Goal: Task Accomplishment & Management: Manage account settings

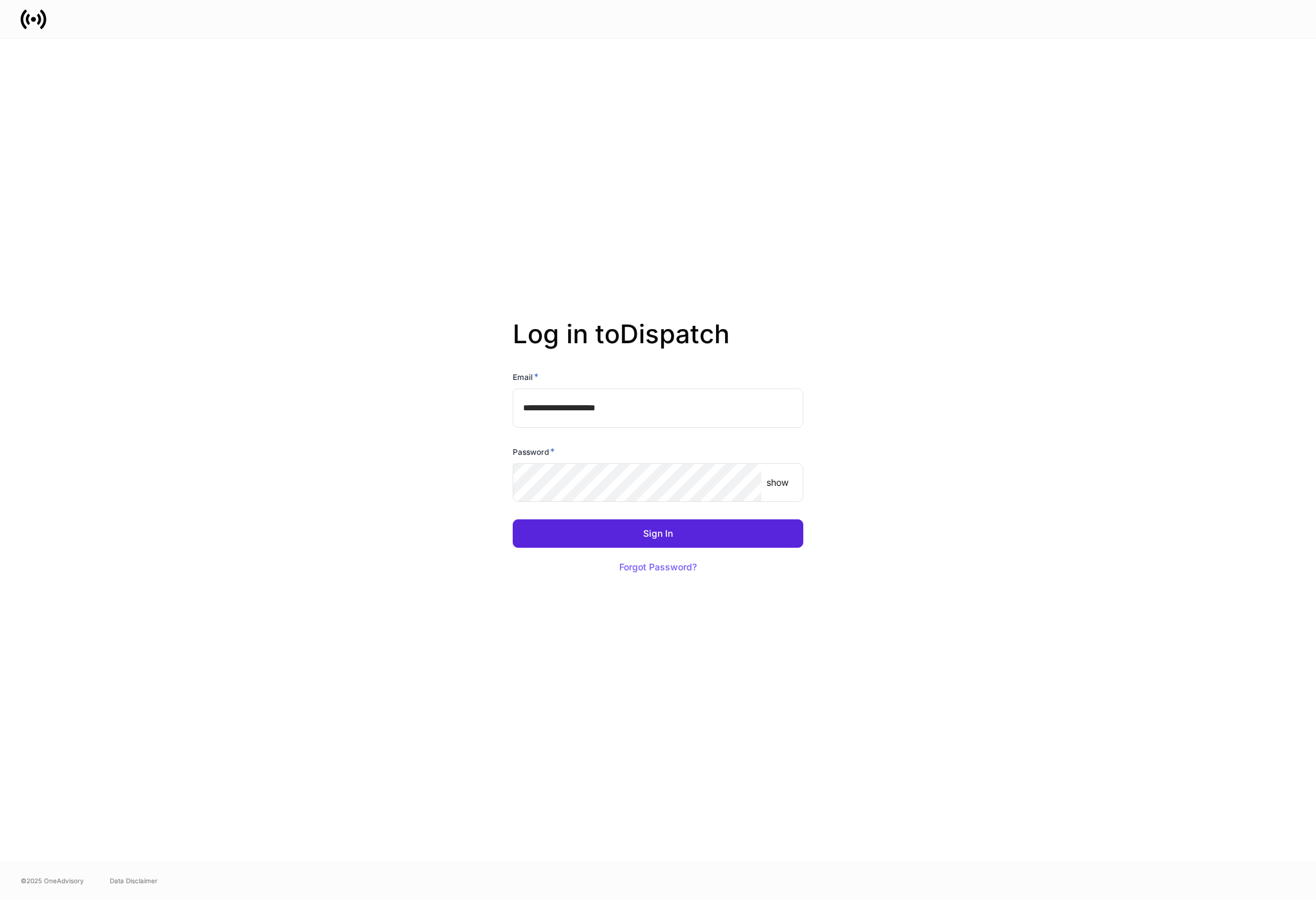
click at [645, 402] on input "**********" at bounding box center [658, 408] width 291 height 38
click at [0, 899] on com-1password-button at bounding box center [0, 900] width 0 height 0
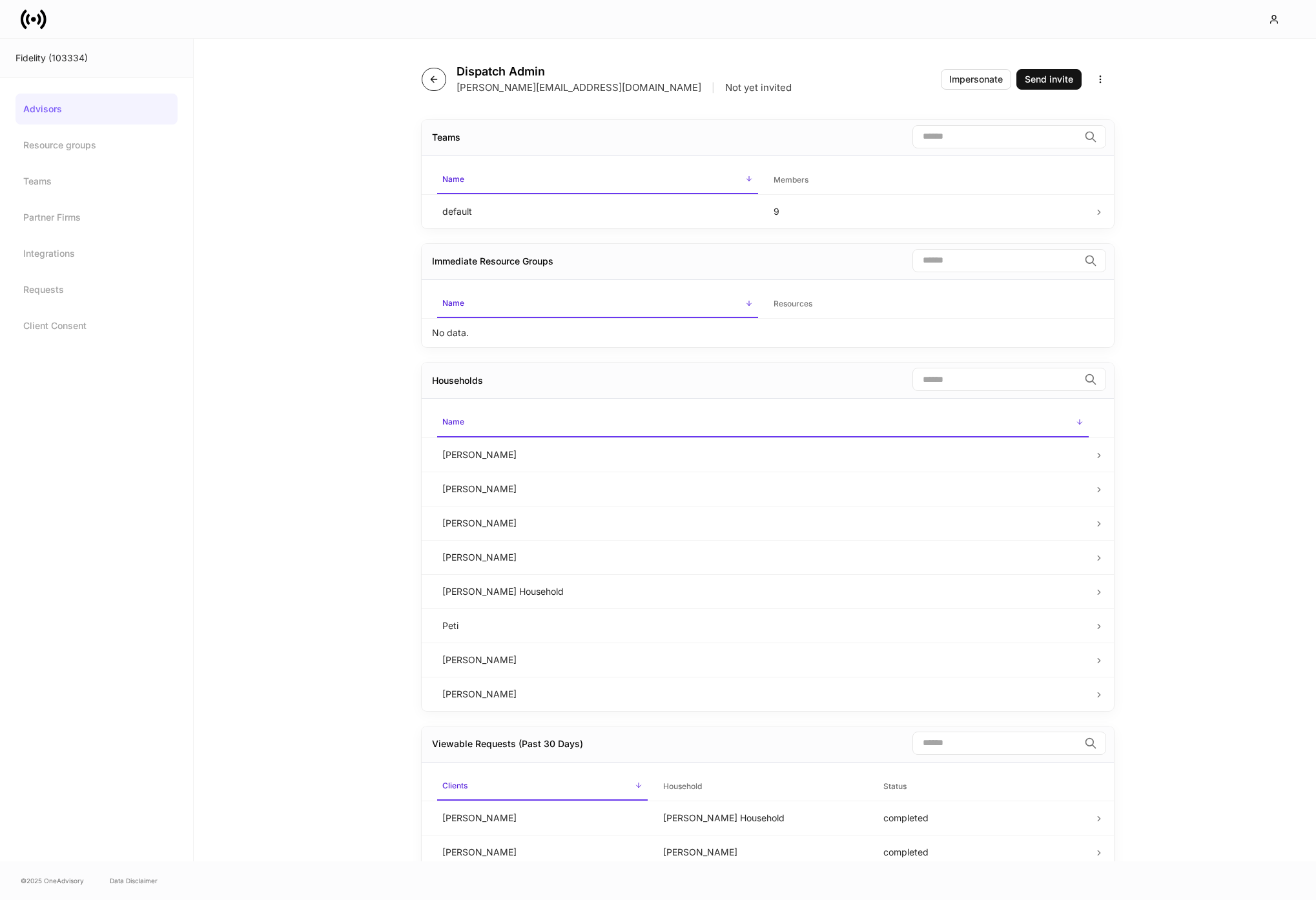
click at [436, 80] on icon "button" at bounding box center [434, 79] width 10 height 10
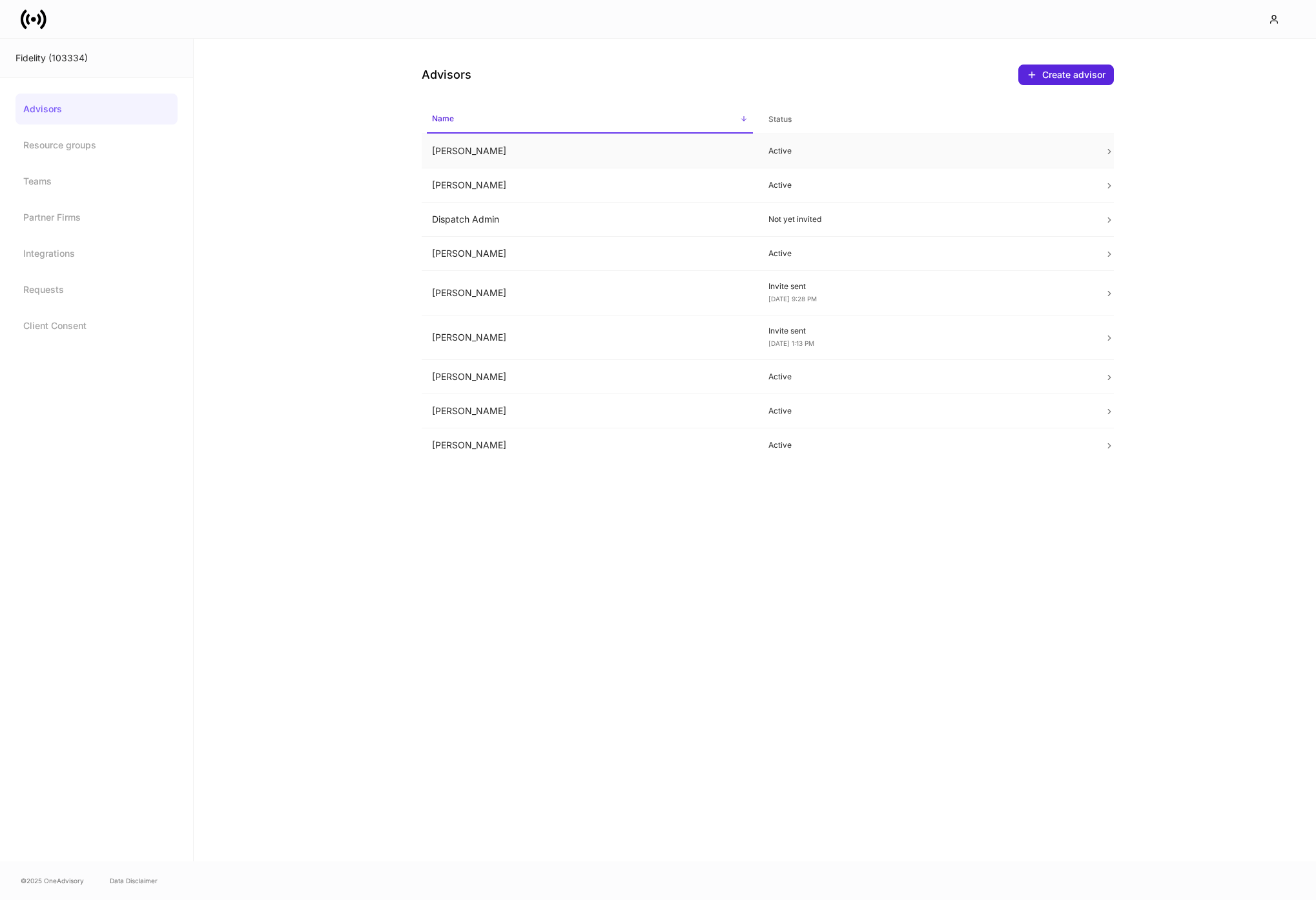
click at [525, 160] on td "[PERSON_NAME]" at bounding box center [589, 151] width 336 height 34
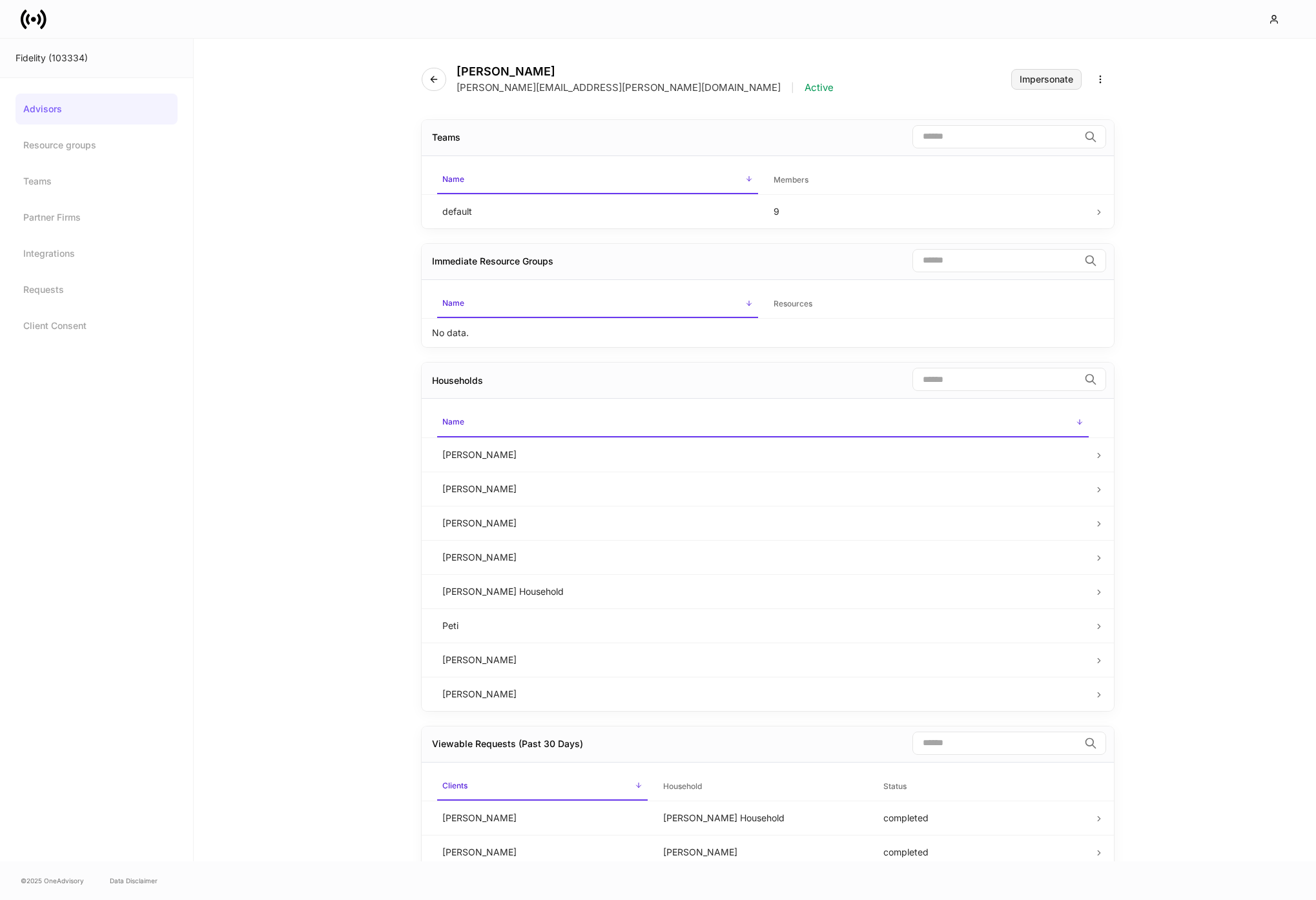
click at [1034, 82] on div "Impersonate" at bounding box center [1046, 79] width 54 height 9
click at [1062, 82] on div "Impersonate" at bounding box center [1046, 79] width 54 height 9
